Goal: Task Accomplishment & Management: Complete application form

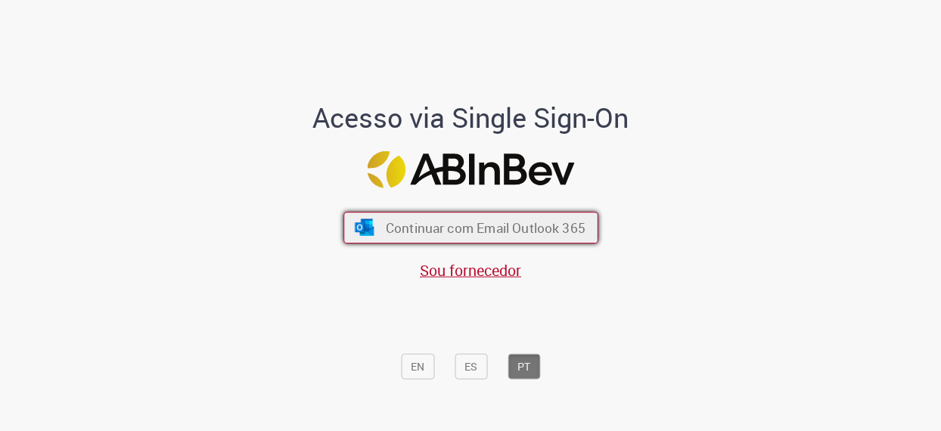
click at [401, 229] on span "Continuar com Email Outlook 365" at bounding box center [485, 227] width 200 height 17
click at [401, 226] on span "Continuar com Email Outlook 365" at bounding box center [485, 227] width 200 height 17
click at [435, 225] on span "Continuar com Email Outlook 365" at bounding box center [485, 227] width 200 height 17
drag, startPoint x: 408, startPoint y: 232, endPoint x: 397, endPoint y: 235, distance: 11.0
click at [408, 232] on span "Continuar com Email Outlook 365" at bounding box center [484, 227] width 200 height 17
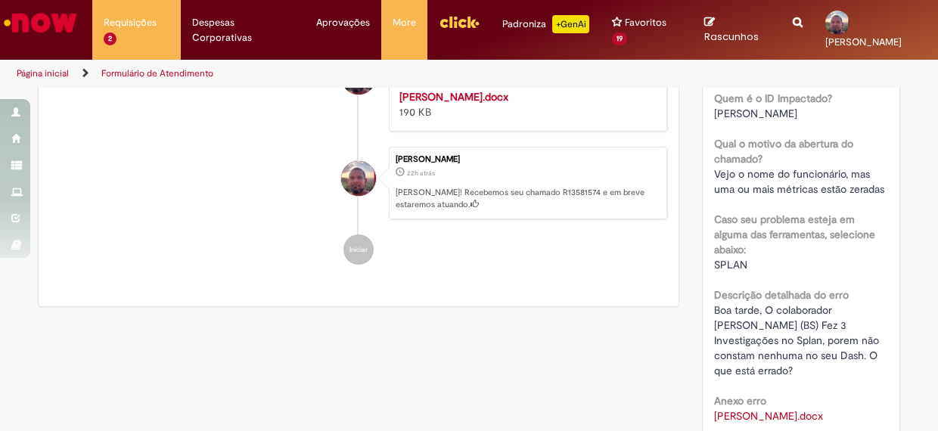
scroll to position [76, 0]
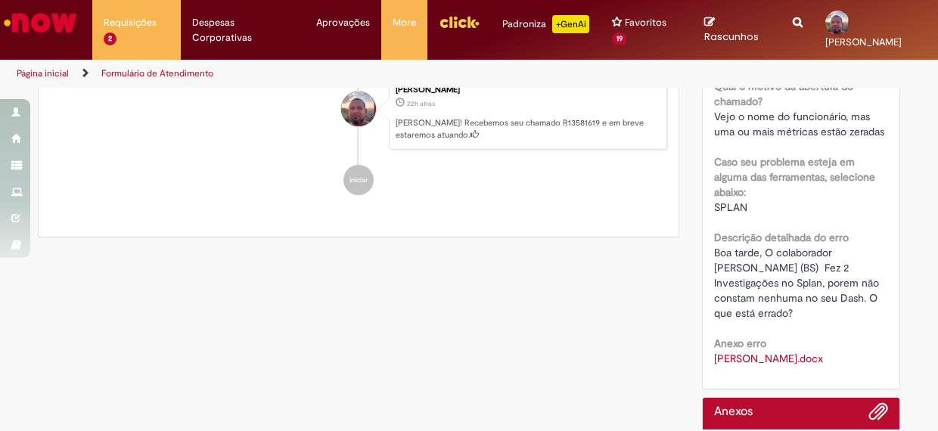
scroll to position [454, 0]
